Goal: Task Accomplishment & Management: Use online tool/utility

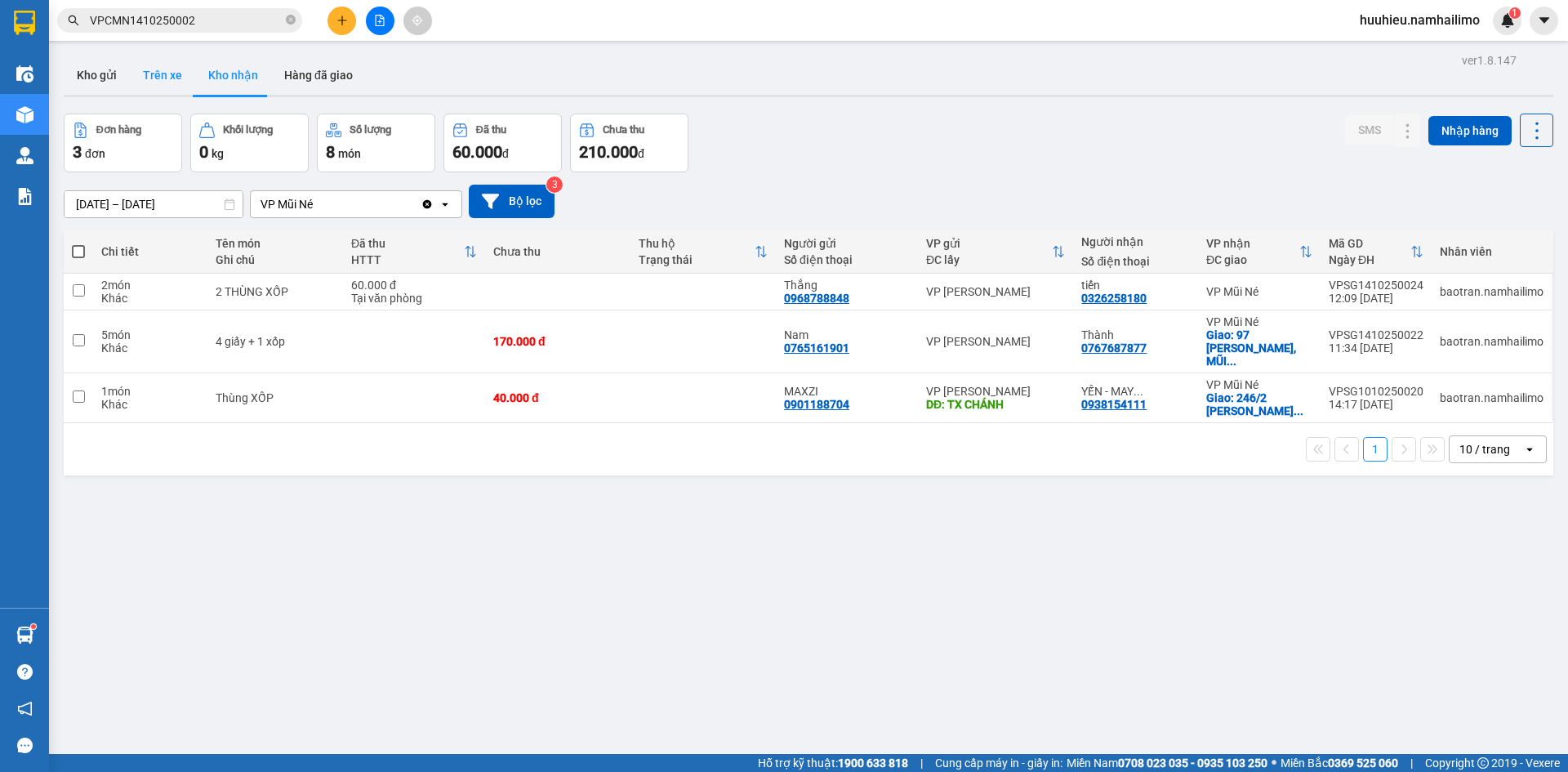
click at [174, 74] on button "Trên xe" at bounding box center [162, 74] width 65 height 39
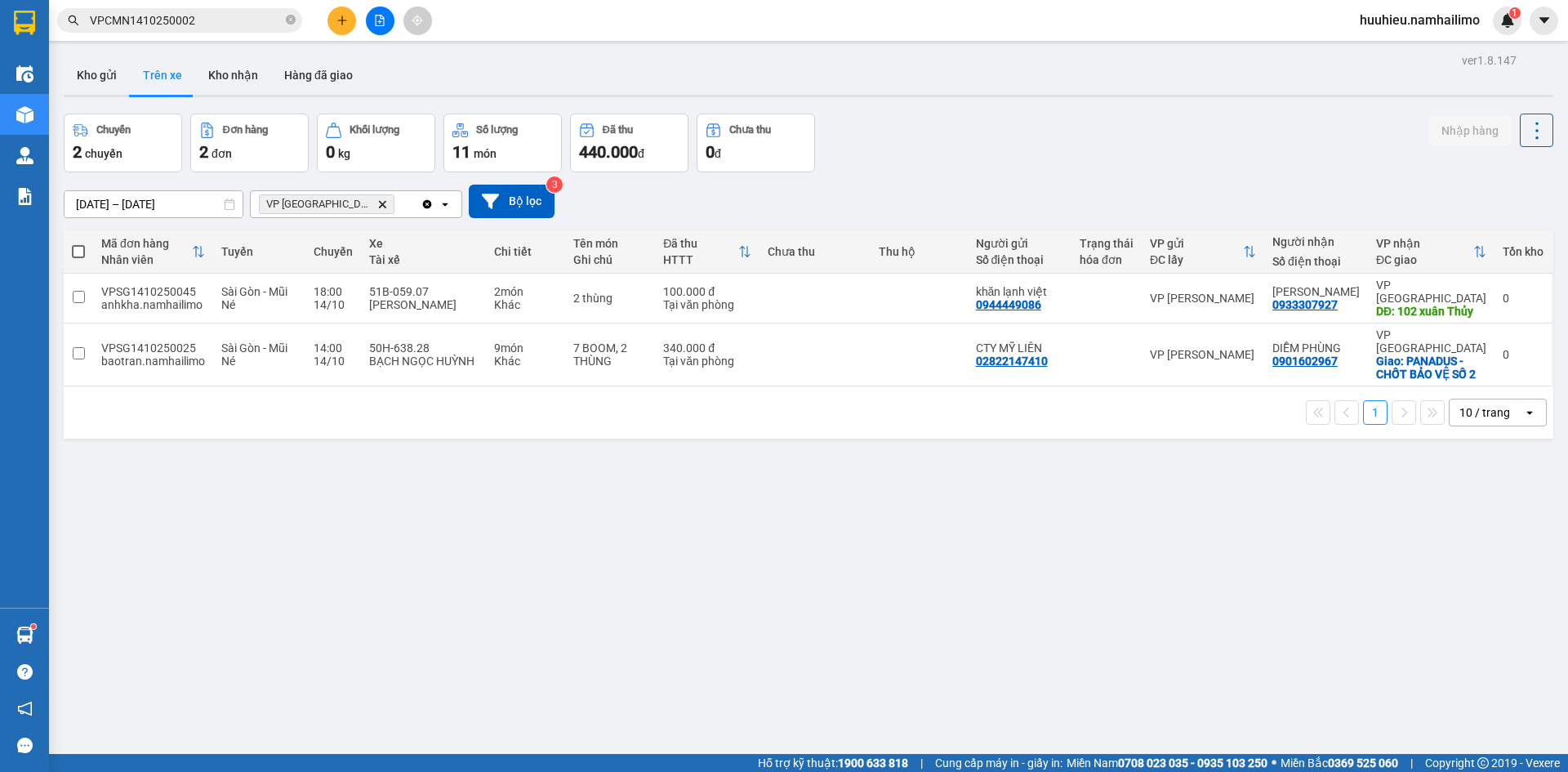
click at [377, 205] on icon "Delete" at bounding box center [382, 204] width 10 height 10
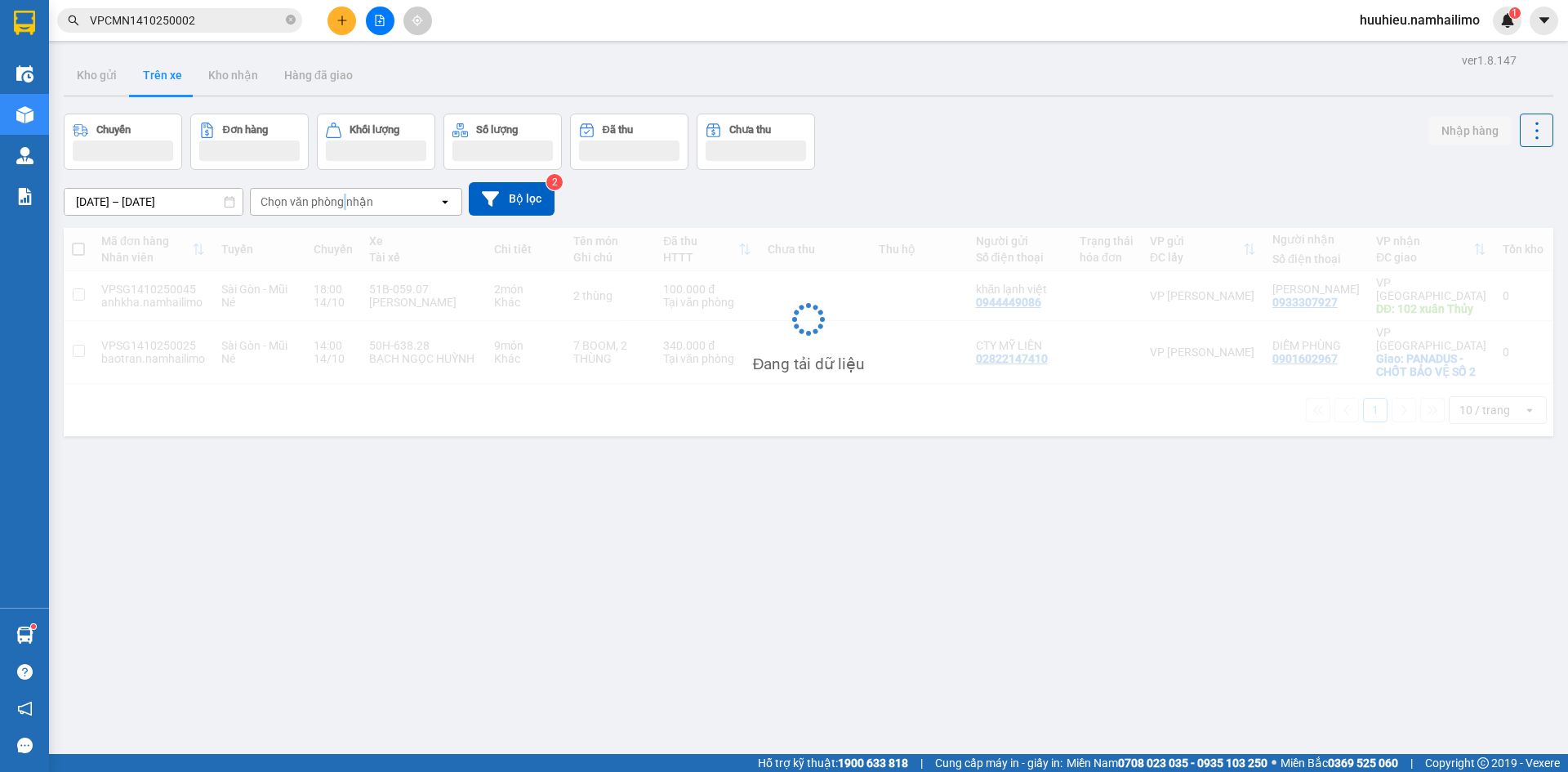
click at [342, 205] on div "Chọn văn phòng nhận" at bounding box center [317, 202] width 112 height 17
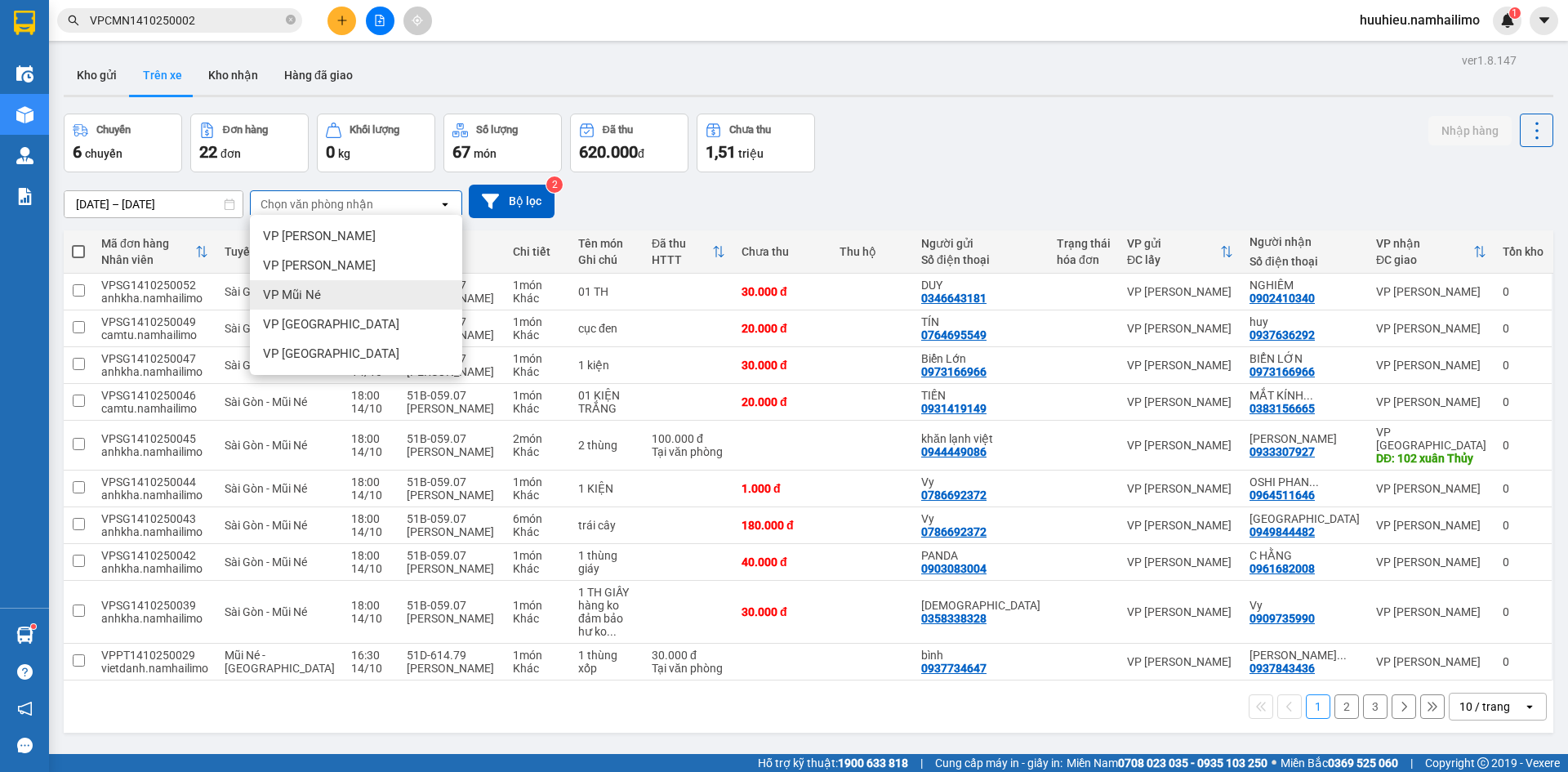
click at [329, 296] on div "VP Mũi Né" at bounding box center [356, 295] width 213 height 30
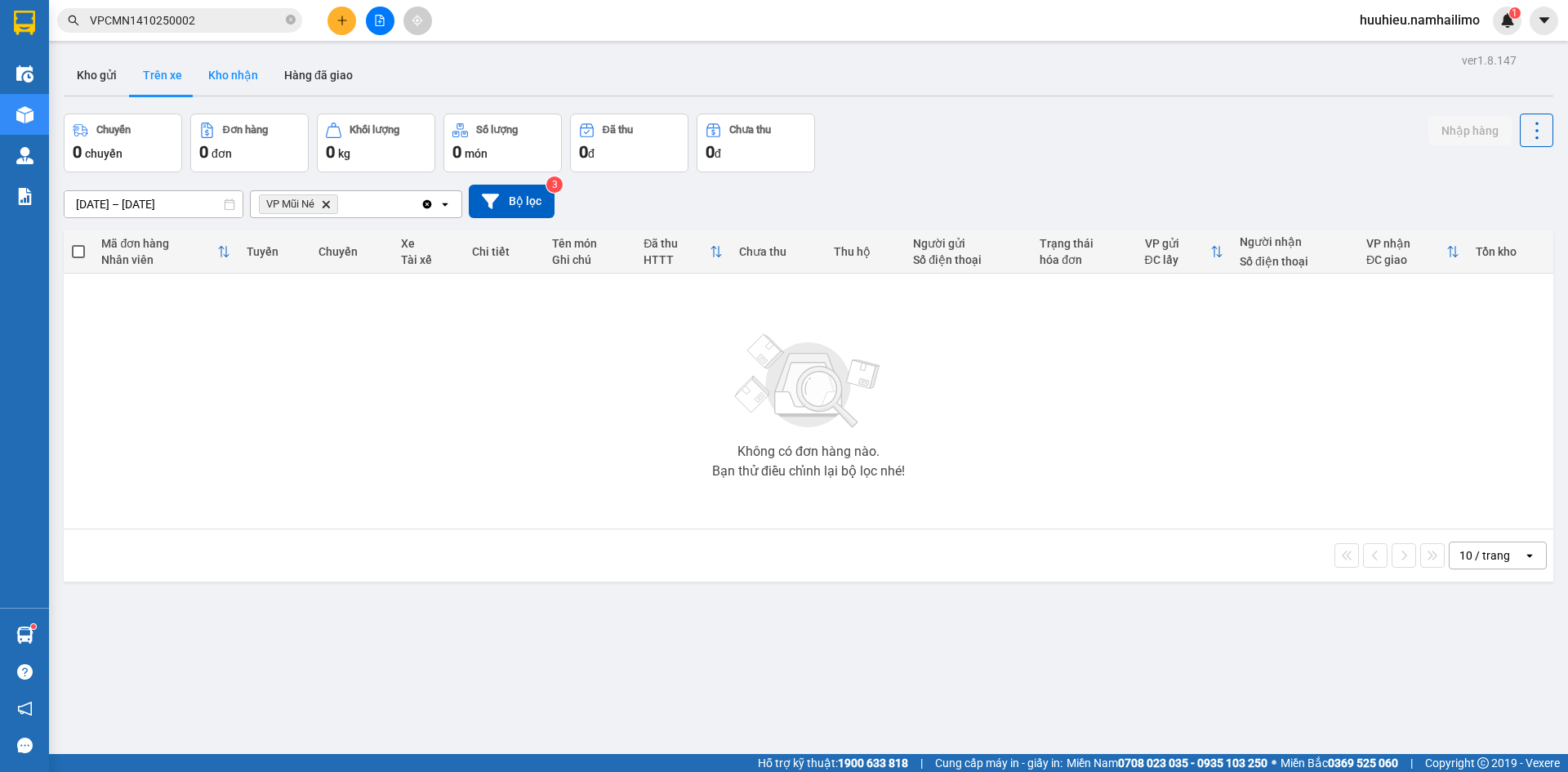
click at [227, 79] on button "Kho nhận" at bounding box center [233, 74] width 76 height 39
type input "[DATE] – [DATE]"
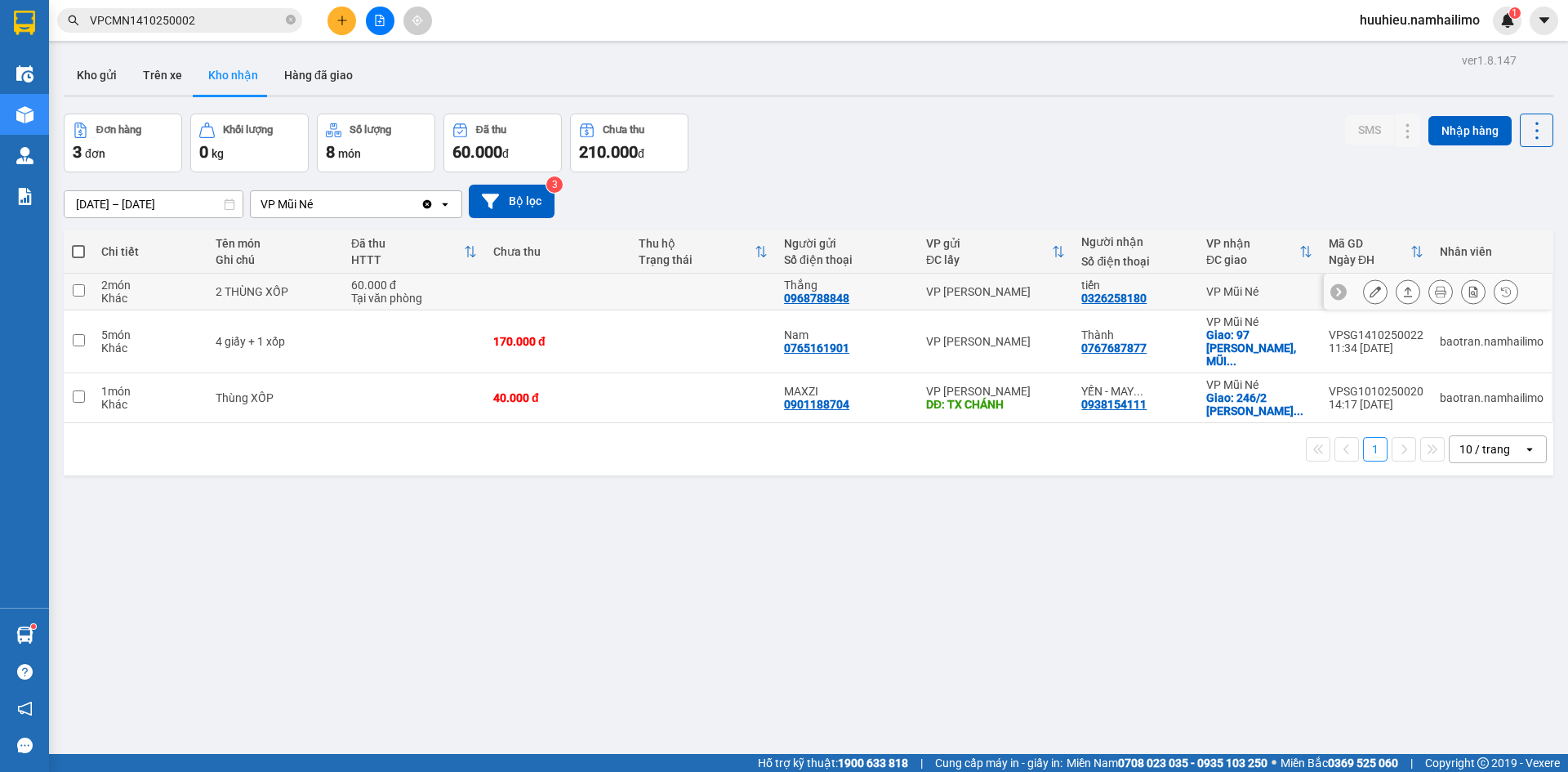
click at [1370, 291] on icon at bounding box center [1375, 292] width 12 height 12
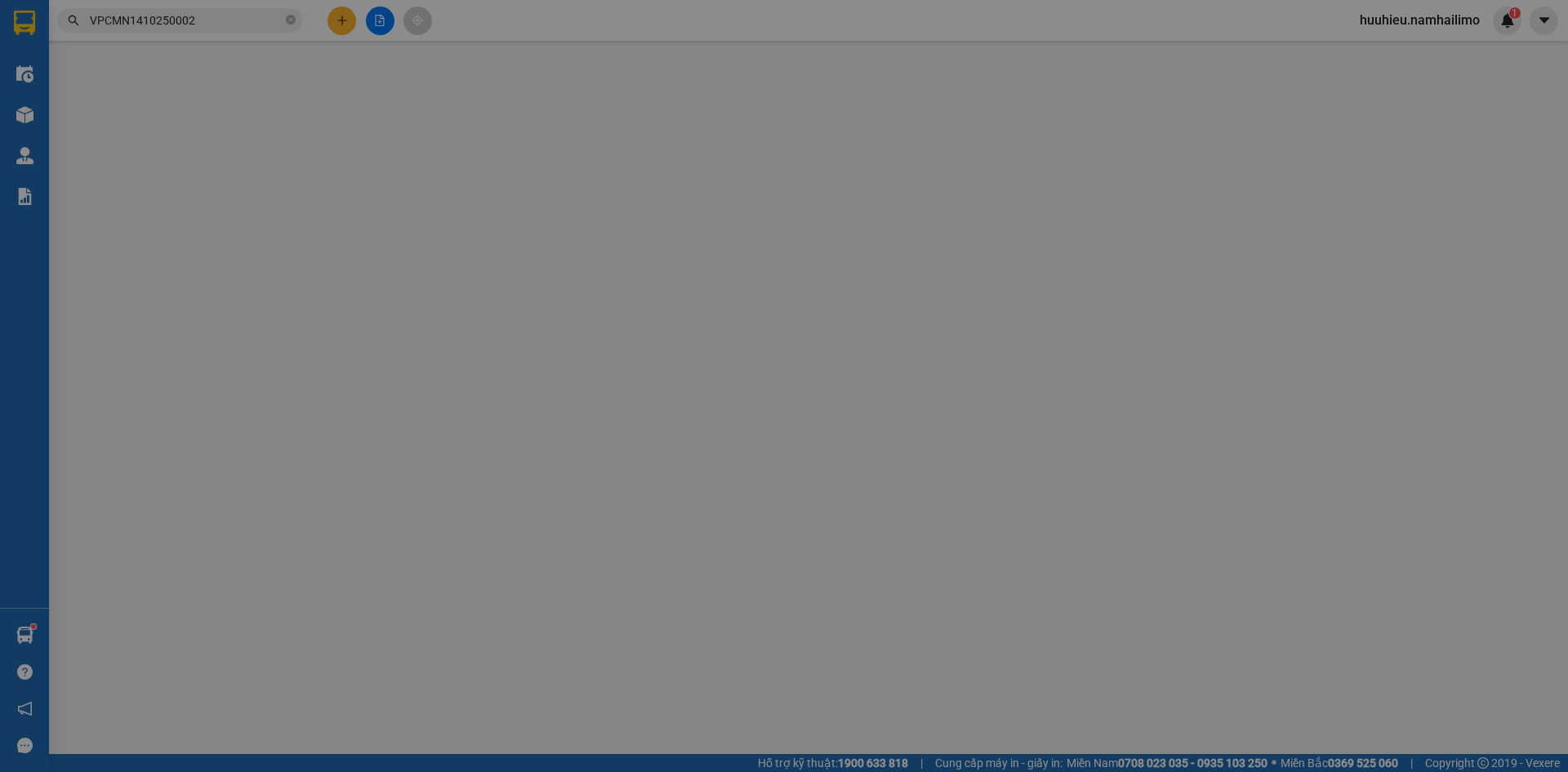
type input "0968788848"
type input "Thắng"
type input "0326258180"
type input "tiến"
type input "60.000"
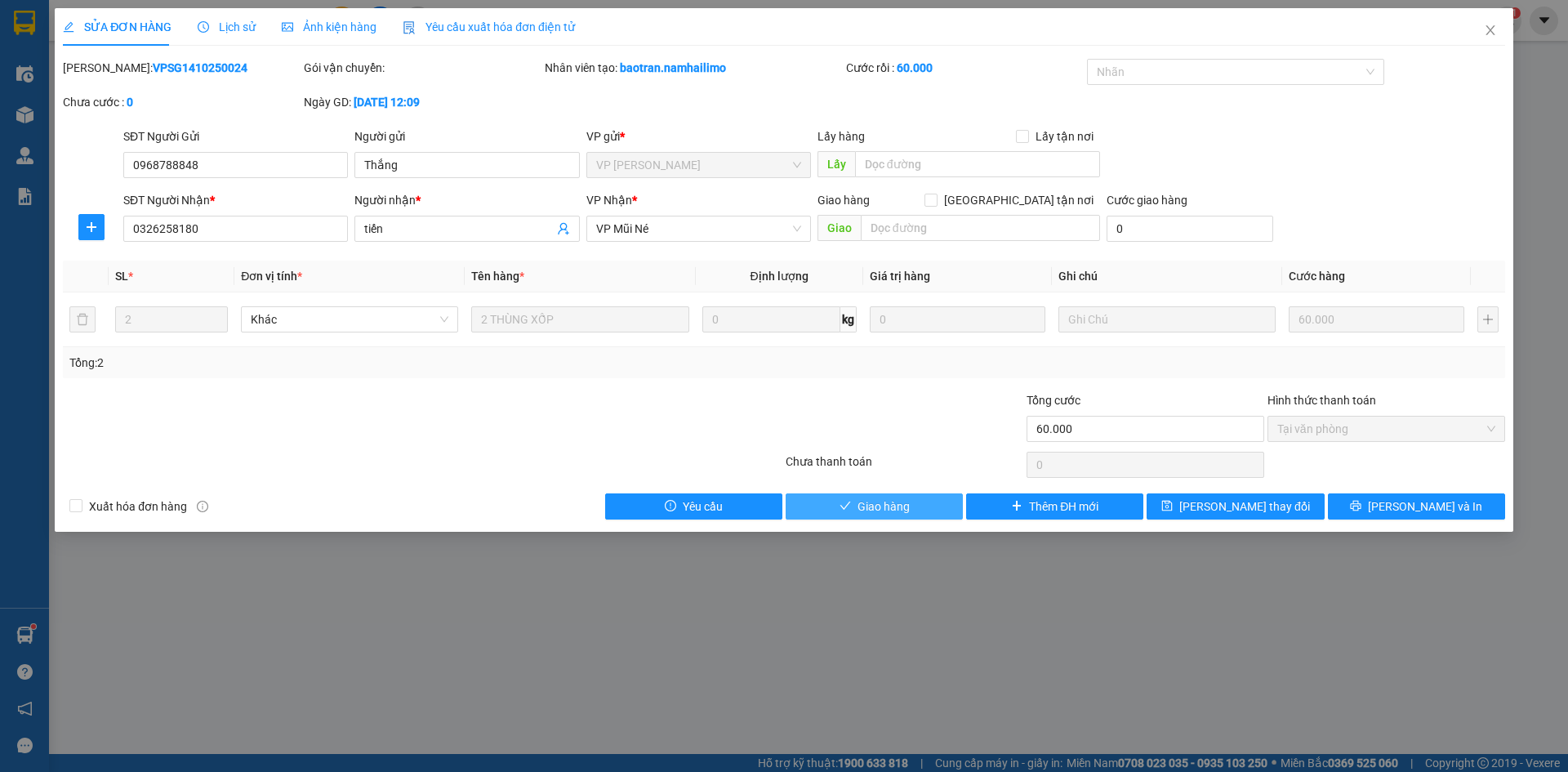
click at [888, 513] on span "Giao hàng" at bounding box center [883, 507] width 52 height 18
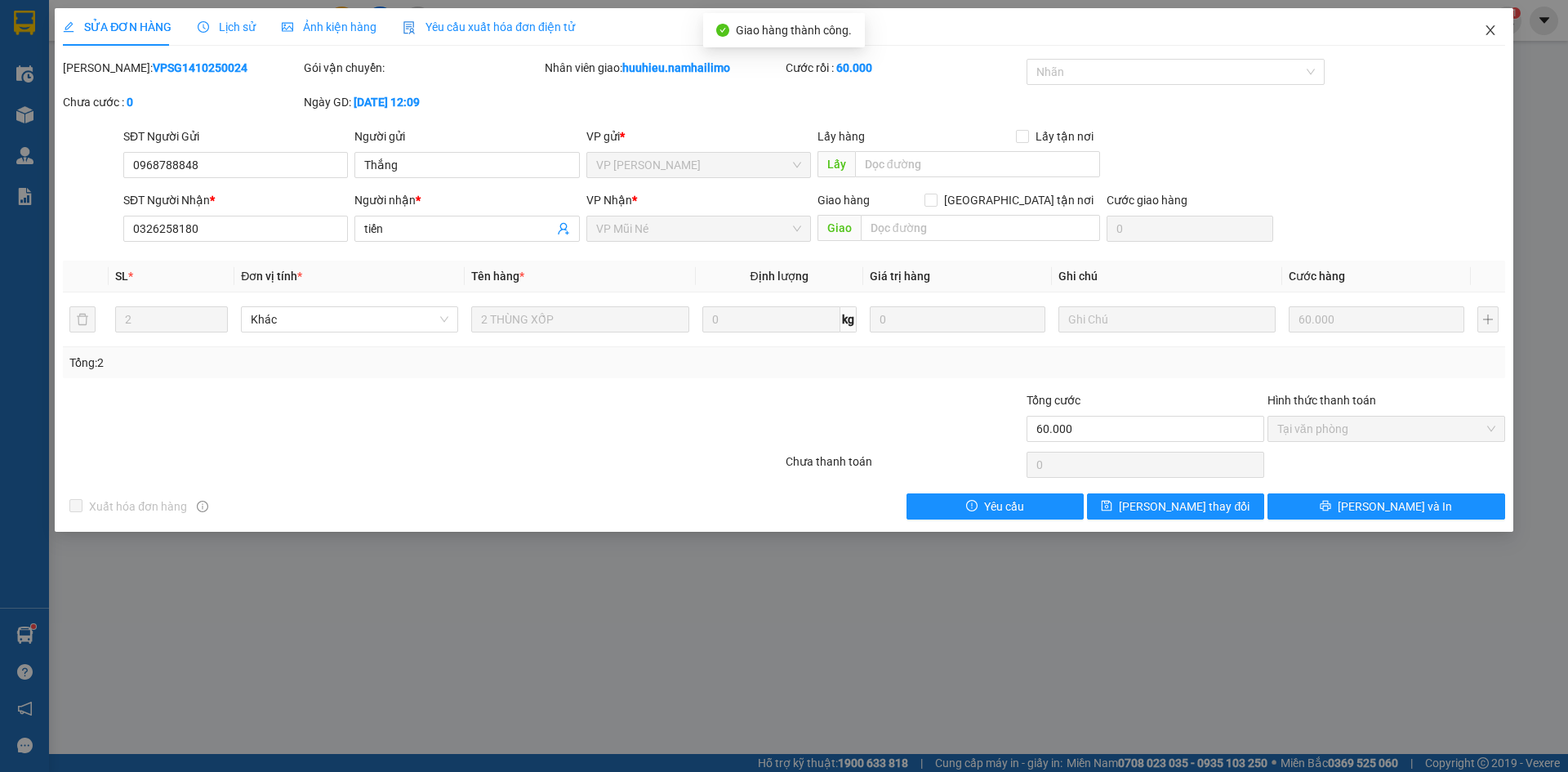
click at [1485, 31] on icon "close" at bounding box center [1491, 31] width 13 height 13
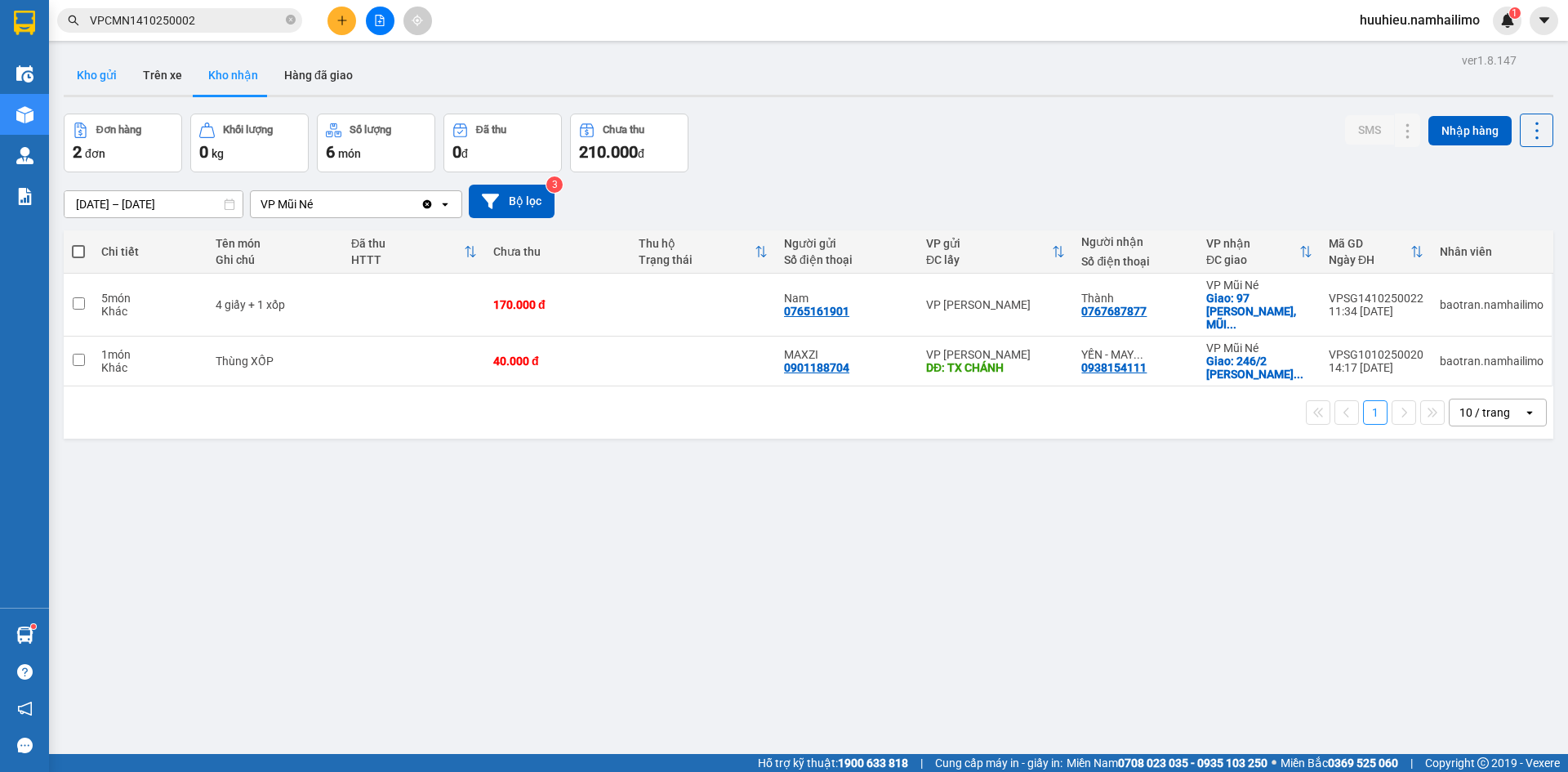
click at [89, 77] on button "Kho gửi" at bounding box center [97, 74] width 66 height 39
